Goal: Check status

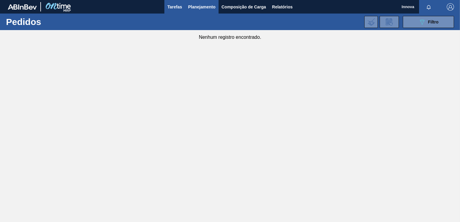
click at [171, 7] on span "Tarefas" at bounding box center [175, 6] width 15 height 7
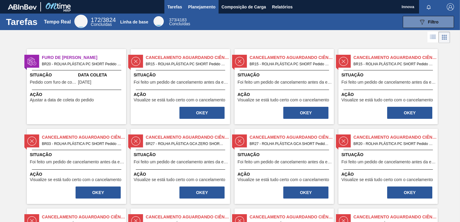
click at [202, 8] on span "Planejamento" at bounding box center [201, 6] width 27 height 7
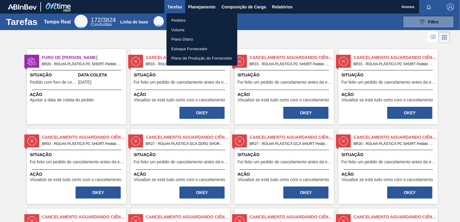
click at [197, 18] on li "Pedidos" at bounding box center [202, 21] width 71 height 10
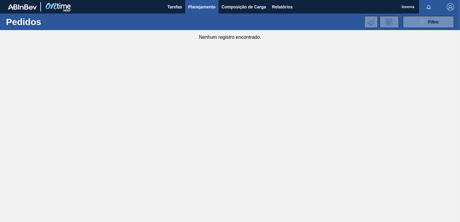
click at [200, 148] on main "Tarefas Planejamento Composição de Carga Relatórios Innova Marcar todas como li…" at bounding box center [230, 111] width 460 height 222
click at [205, 152] on main "Tarefas Planejamento Composição de Carga Relatórios Innova Marcar todas como li…" at bounding box center [230, 111] width 460 height 222
drag, startPoint x: 205, startPoint y: 152, endPoint x: 199, endPoint y: 120, distance: 33.4
click at [203, 130] on main "Tarefas Planejamento Composição de Carga Relatórios Innova Marcar todas como li…" at bounding box center [230, 111] width 460 height 222
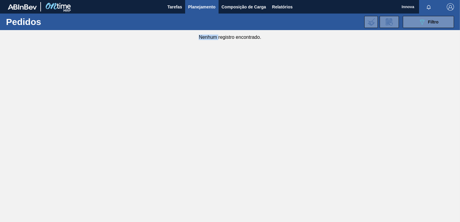
click at [205, 115] on main "Tarefas Planejamento Composição de Carga Relatórios Innova Marcar todas como li…" at bounding box center [230, 111] width 460 height 222
click at [166, 5] on button "Tarefas" at bounding box center [175, 7] width 21 height 14
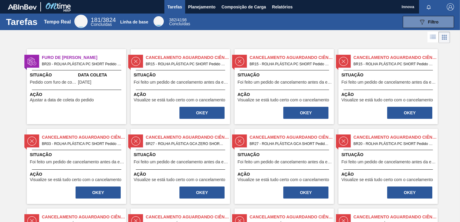
click at [164, 72] on span "Situação" at bounding box center [181, 75] width 95 height 6
